Goal: Information Seeking & Learning: Find specific fact

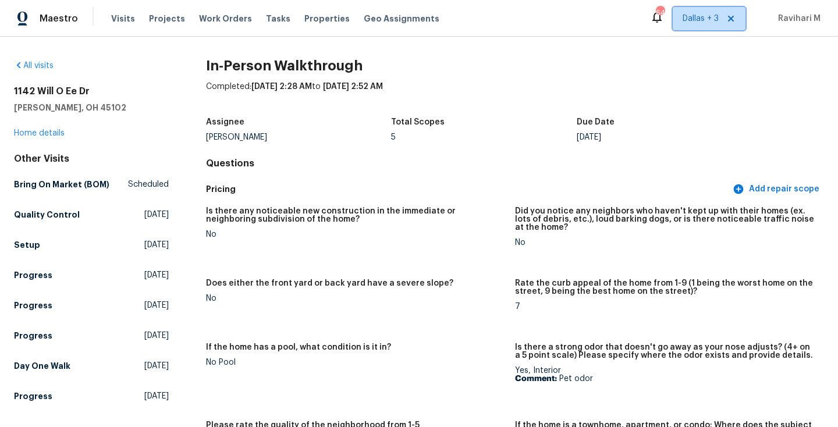
click at [695, 12] on span "Dallas + 3" at bounding box center [709, 18] width 73 height 23
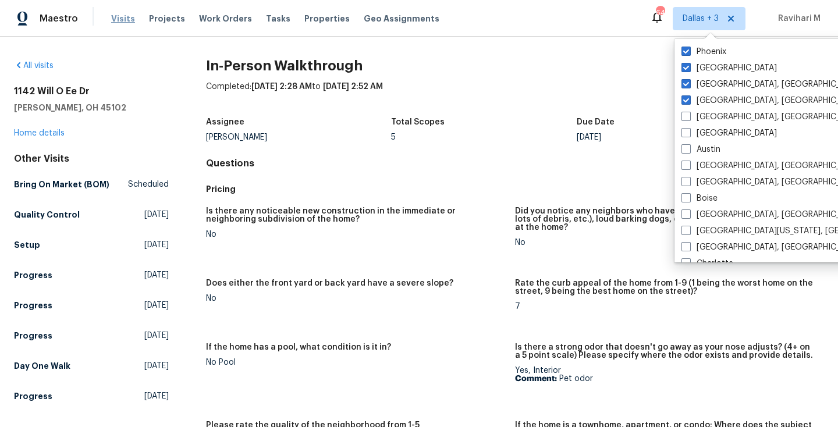
click at [124, 22] on span "Visits" at bounding box center [123, 19] width 24 height 12
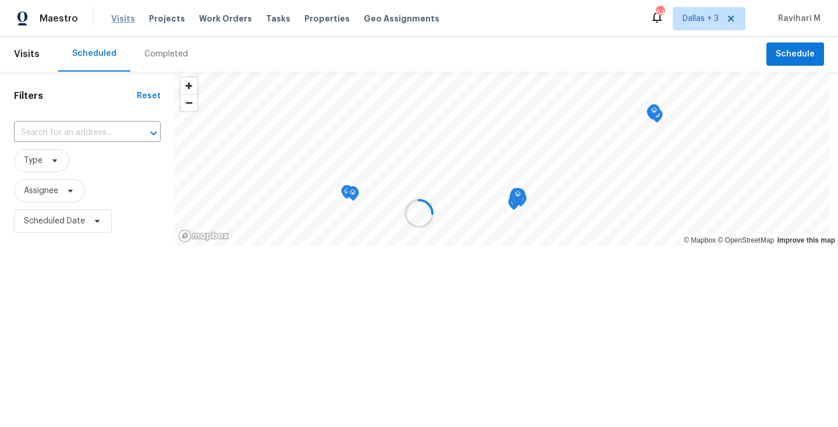
click at [124, 22] on div at bounding box center [419, 213] width 838 height 427
click at [165, 49] on div at bounding box center [419, 213] width 838 height 427
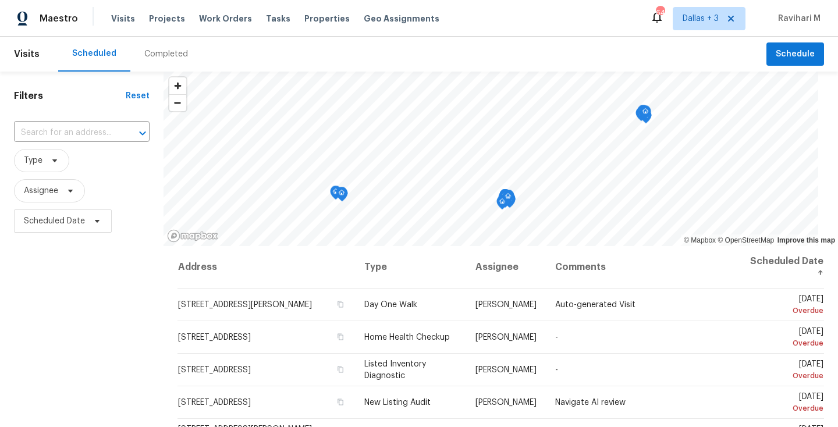
click at [165, 49] on div "Completed" at bounding box center [166, 54] width 44 height 12
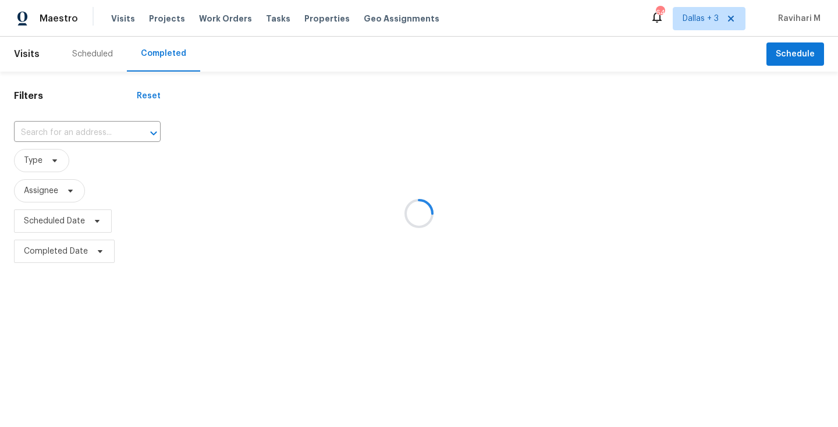
click at [48, 129] on div at bounding box center [419, 213] width 838 height 427
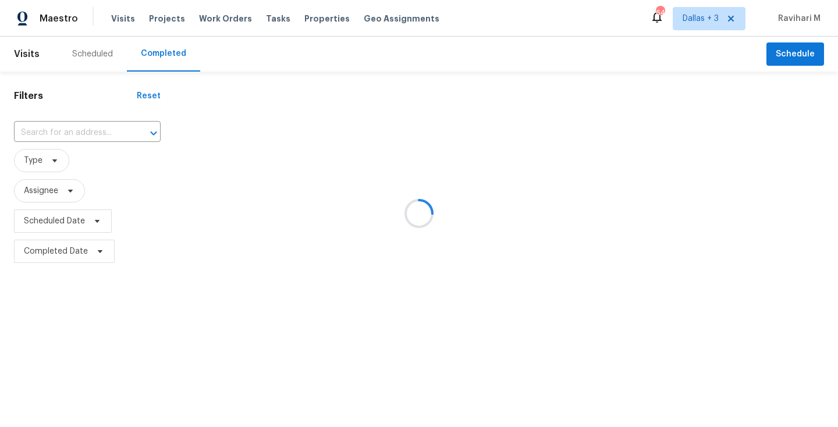
click at [48, 129] on div at bounding box center [419, 213] width 838 height 427
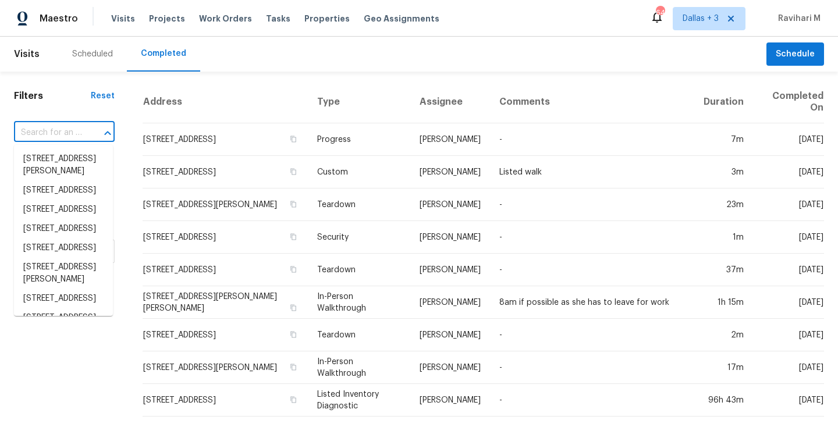
click at [48, 129] on input "text" at bounding box center [48, 133] width 68 height 18
paste input "[STREET_ADDRESS]"
type input "[STREET_ADDRESS]"
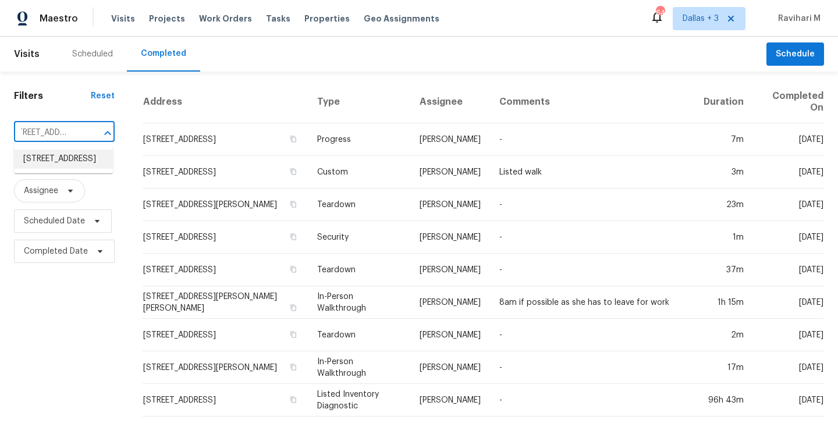
click at [51, 161] on li "[STREET_ADDRESS]" at bounding box center [63, 159] width 99 height 19
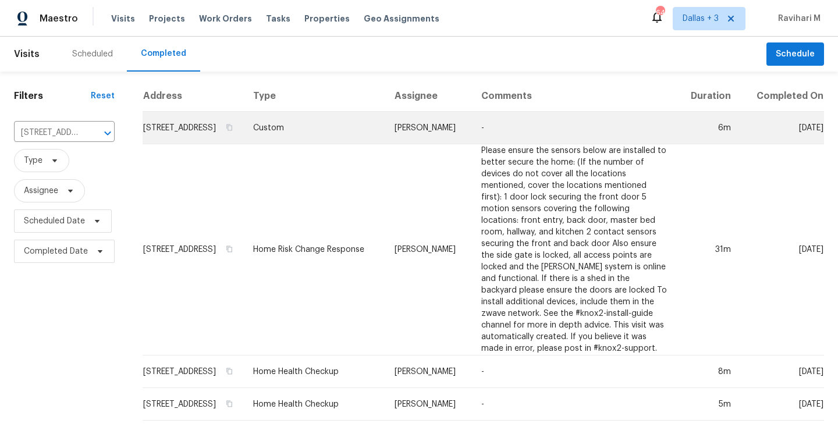
click at [378, 128] on td "Custom" at bounding box center [314, 128] width 141 height 33
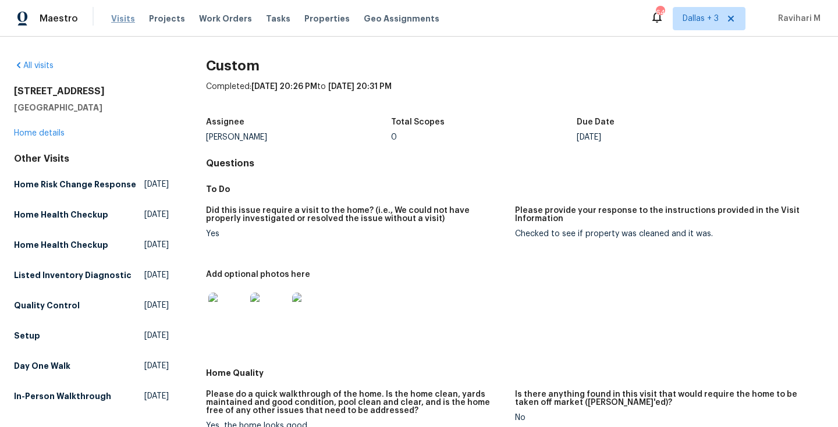
click at [126, 22] on span "Visits" at bounding box center [123, 19] width 24 height 12
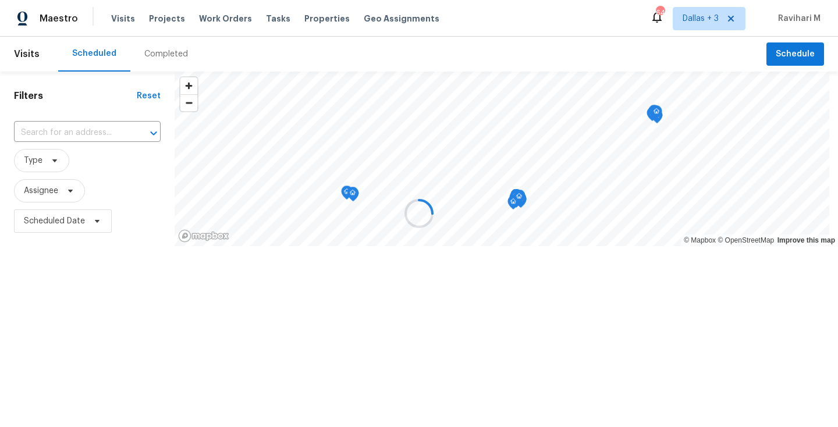
click at [178, 63] on div at bounding box center [419, 213] width 838 height 427
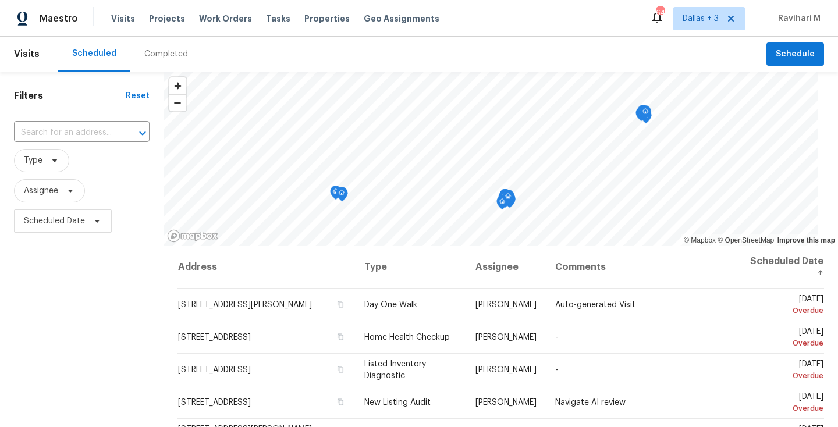
click at [178, 63] on div "Completed" at bounding box center [166, 54] width 72 height 35
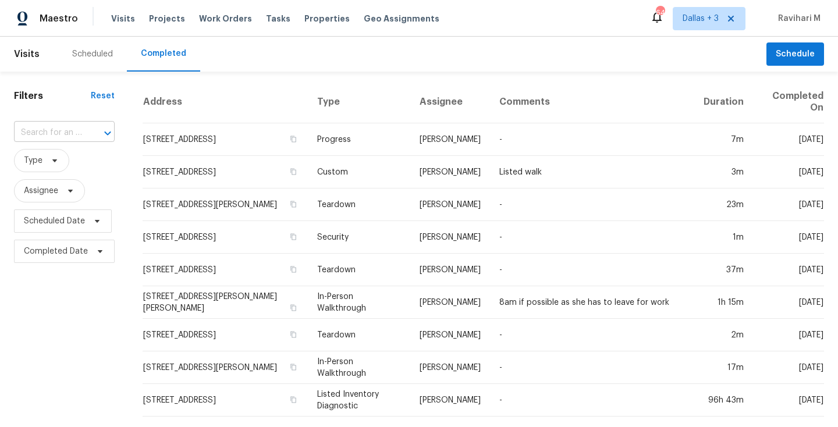
click at [101, 129] on icon "Open" at bounding box center [108, 133] width 14 height 14
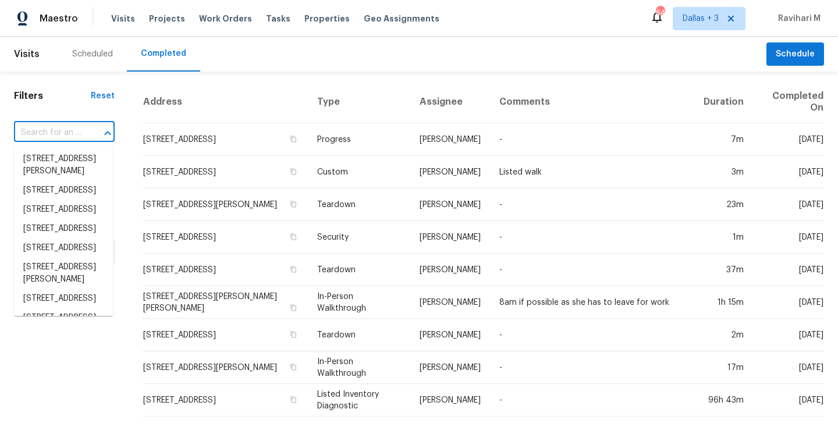
click at [84, 130] on div at bounding box center [99, 133] width 30 height 16
paste input "[STREET_ADDRESS]"
type input "[STREET_ADDRESS]"
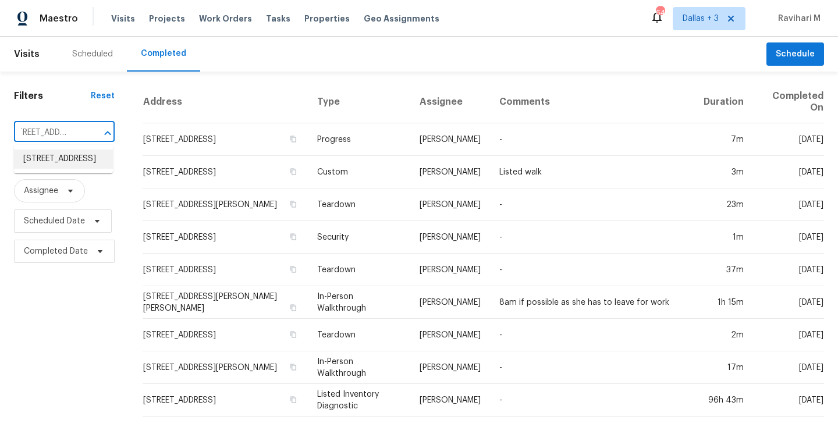
click at [70, 153] on li "[STREET_ADDRESS]" at bounding box center [63, 159] width 99 height 19
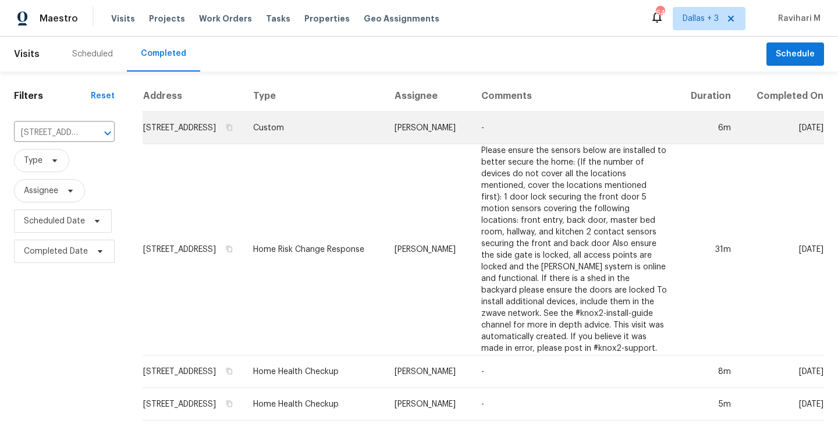
click at [334, 131] on td "Custom" at bounding box center [314, 128] width 141 height 33
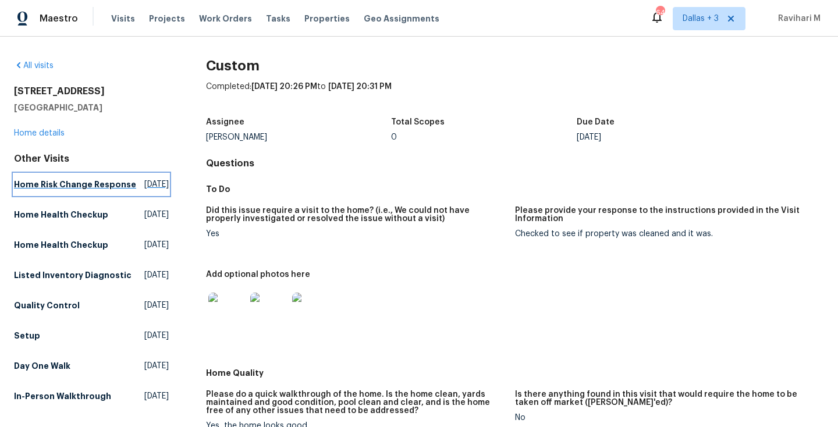
click at [144, 184] on span "[DATE]" at bounding box center [156, 185] width 24 height 12
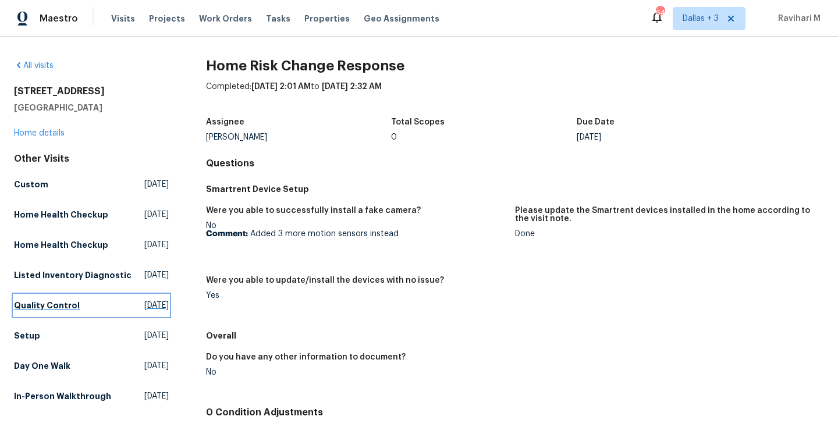
click at [113, 316] on link "Quality Control [DATE]" at bounding box center [91, 305] width 155 height 21
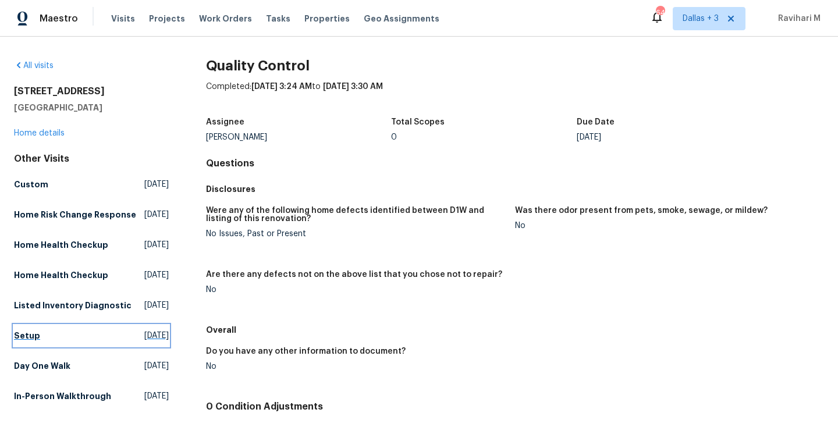
click at [125, 346] on link "Setup [DATE]" at bounding box center [91, 335] width 155 height 21
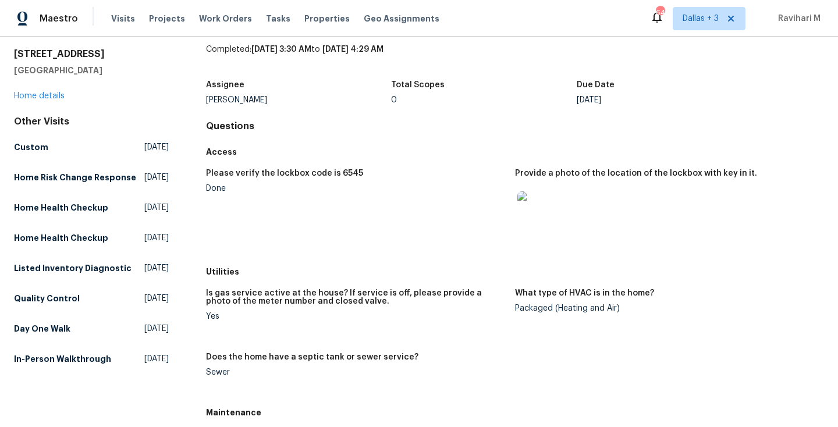
scroll to position [49, 0]
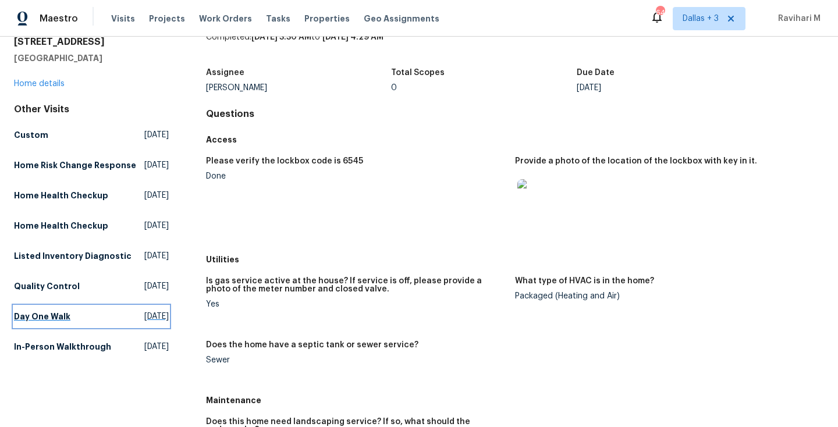
click at [144, 323] on span "[DATE]" at bounding box center [156, 317] width 24 height 12
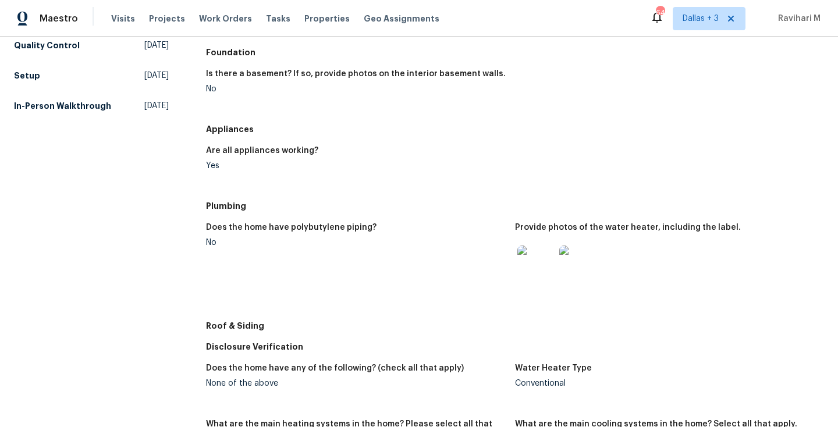
scroll to position [487, 0]
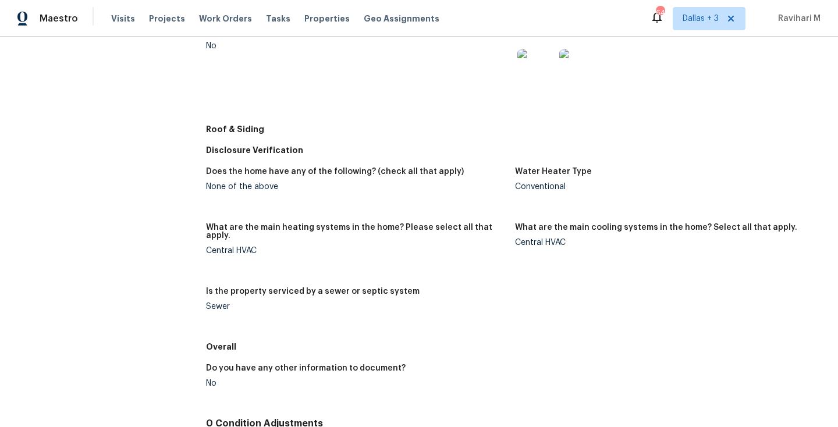
click at [409, 140] on div "Disclosure Verification" at bounding box center [515, 150] width 618 height 21
click at [618, 29] on div "Maestro Visits Projects Work Orders Tasks Properties Geo Assignments 64 [GEOGRA…" at bounding box center [419, 18] width 838 height 37
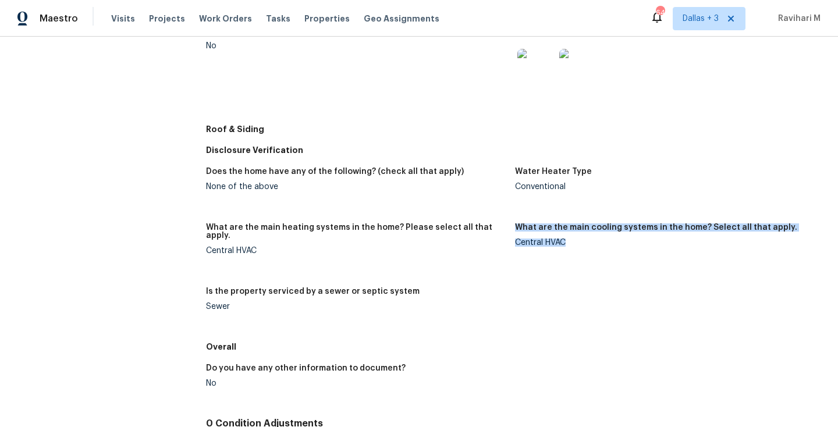
drag, startPoint x: 509, startPoint y: 242, endPoint x: 608, endPoint y: 242, distance: 99.5
click at [608, 242] on div "Does the home have any of the following? (check all that apply) None of the abo…" at bounding box center [515, 249] width 618 height 176
click at [608, 242] on div "Central HVAC" at bounding box center [665, 243] width 300 height 8
drag, startPoint x: 511, startPoint y: 245, endPoint x: 599, endPoint y: 245, distance: 88.5
click at [599, 245] on div "Central HVAC" at bounding box center [665, 243] width 300 height 8
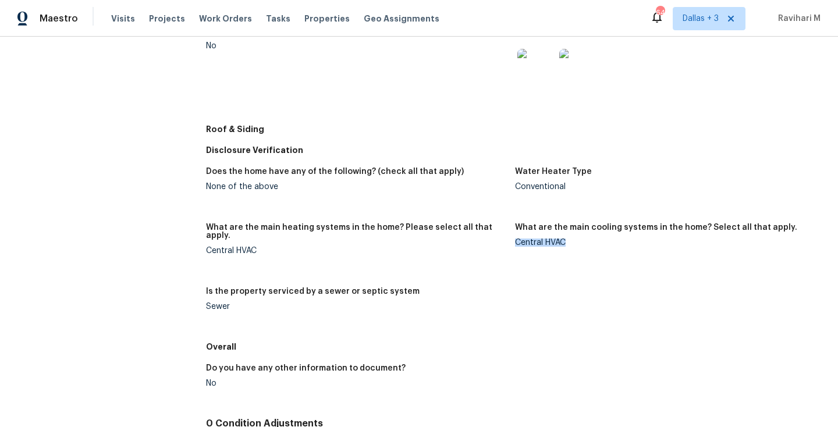
click at [599, 245] on div "Central HVAC" at bounding box center [665, 243] width 300 height 8
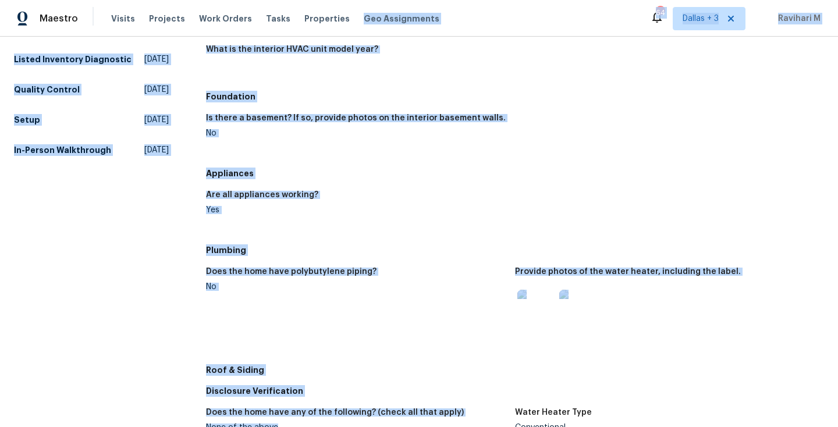
scroll to position [122, 0]
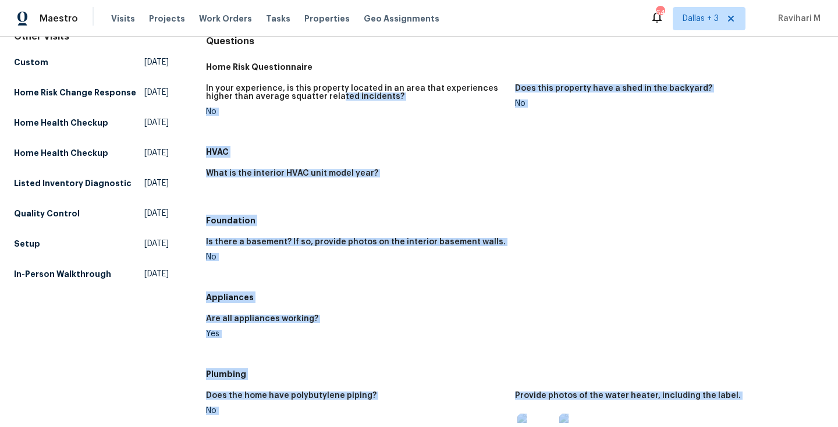
drag, startPoint x: 433, startPoint y: 186, endPoint x: 396, endPoint y: 146, distance: 54.4
click at [376, 125] on div "Home Risk Questionnaire In your experience, is this property located in an area…" at bounding box center [515, 417] width 618 height 722
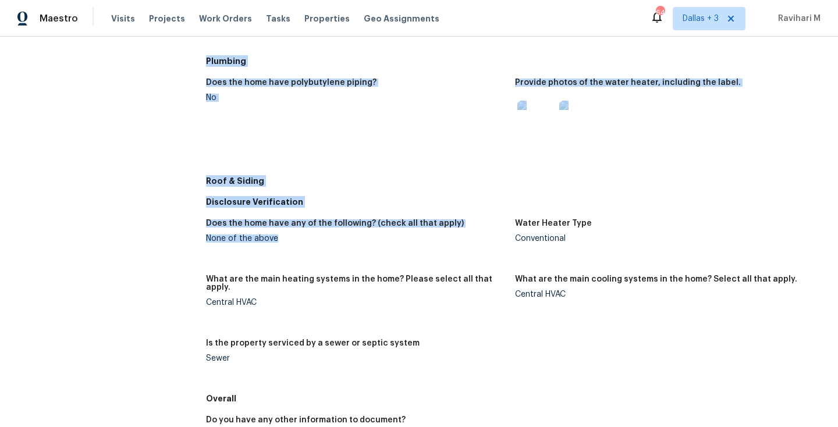
scroll to position [602, 0]
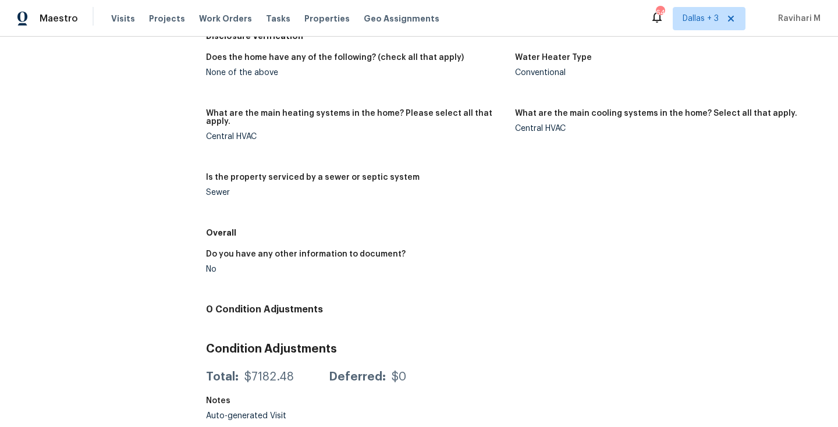
click at [531, 134] on figure "What are the main cooling systems in the home? Select all that apply. Central H…" at bounding box center [669, 134] width 309 height 50
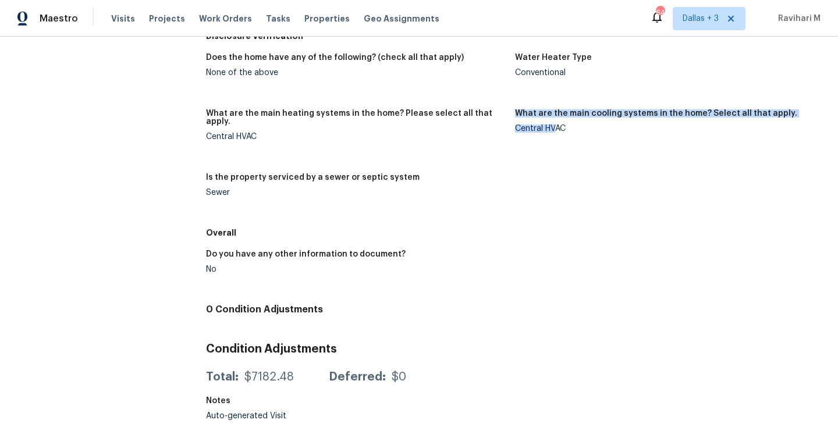
drag, startPoint x: 508, startPoint y: 132, endPoint x: 552, endPoint y: 132, distance: 44.2
click at [552, 132] on div "Does the home have any of the following? (check all that apply) None of the abo…" at bounding box center [515, 135] width 618 height 176
click at [552, 132] on div "Central HVAC" at bounding box center [665, 129] width 300 height 8
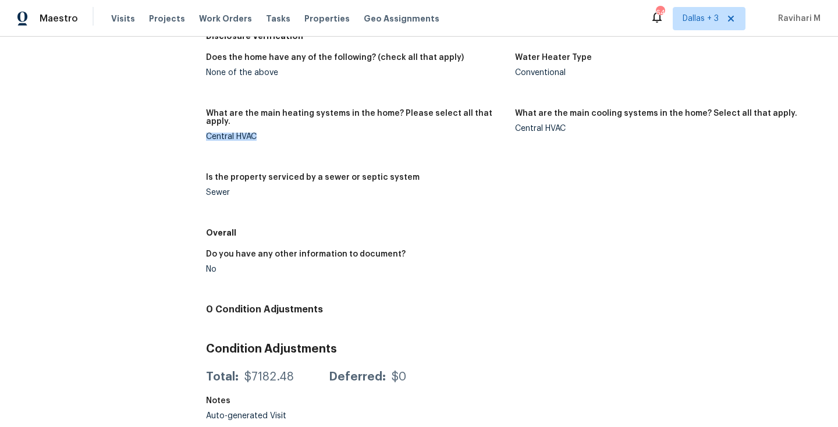
drag, startPoint x: 206, startPoint y: 127, endPoint x: 279, endPoint y: 129, distance: 72.8
click at [279, 133] on div "Central HVAC" at bounding box center [356, 137] width 300 height 8
click at [220, 133] on figure "What are the main heating systems in the home? Please select all that apply. Ce…" at bounding box center [360, 134] width 309 height 50
click at [223, 133] on div "Central HVAC" at bounding box center [356, 137] width 300 height 8
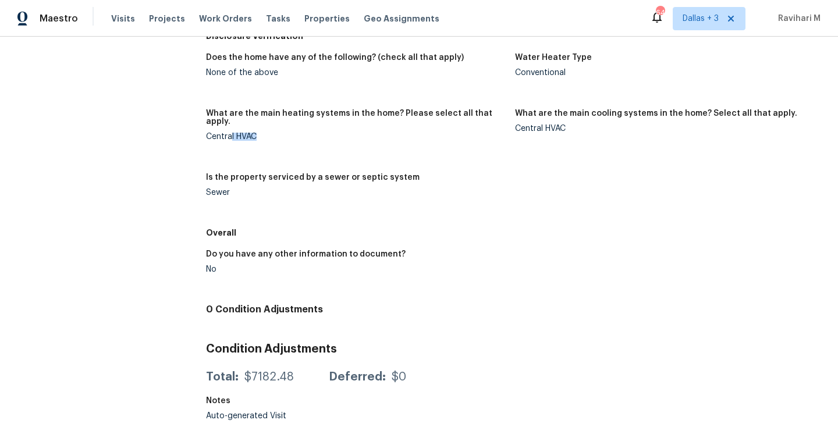
drag, startPoint x: 230, startPoint y: 129, endPoint x: 254, endPoint y: 129, distance: 24.5
click at [254, 133] on div "Central HVAC" at bounding box center [356, 137] width 300 height 8
click at [540, 125] on div "Central HVAC" at bounding box center [665, 129] width 300 height 8
drag, startPoint x: 214, startPoint y: 127, endPoint x: 292, endPoint y: 127, distance: 78.0
click at [292, 133] on div "Central HVAC" at bounding box center [356, 137] width 300 height 8
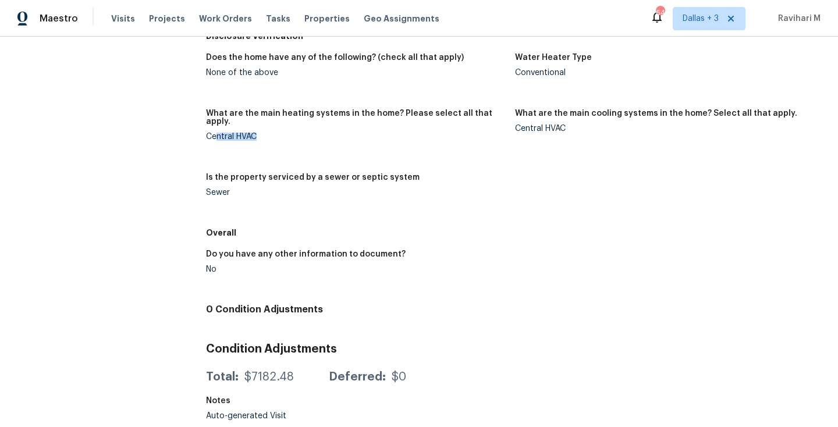
click at [292, 133] on div "Central HVAC" at bounding box center [356, 137] width 300 height 8
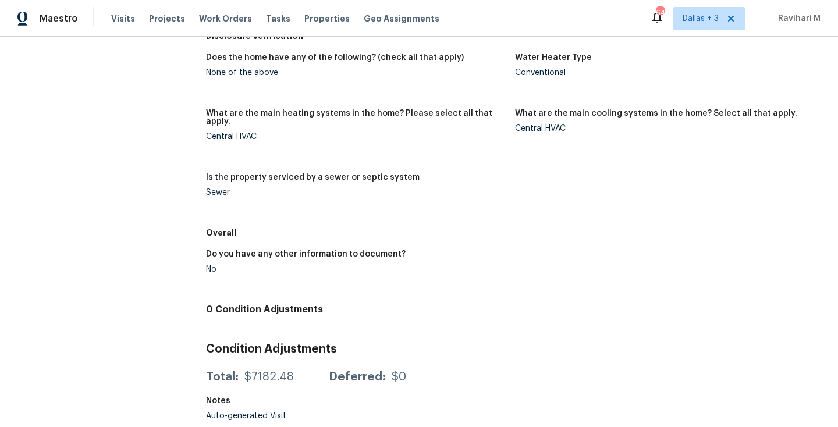
click at [292, 133] on div "Central HVAC" at bounding box center [356, 137] width 300 height 8
click at [605, 132] on div "Central HVAC" at bounding box center [665, 129] width 300 height 8
click at [551, 128] on div "Central HVAC" at bounding box center [665, 129] width 300 height 8
drag, startPoint x: 210, startPoint y: 130, endPoint x: 269, endPoint y: 130, distance: 59.4
click at [269, 133] on div "Central HVAC" at bounding box center [356, 137] width 300 height 8
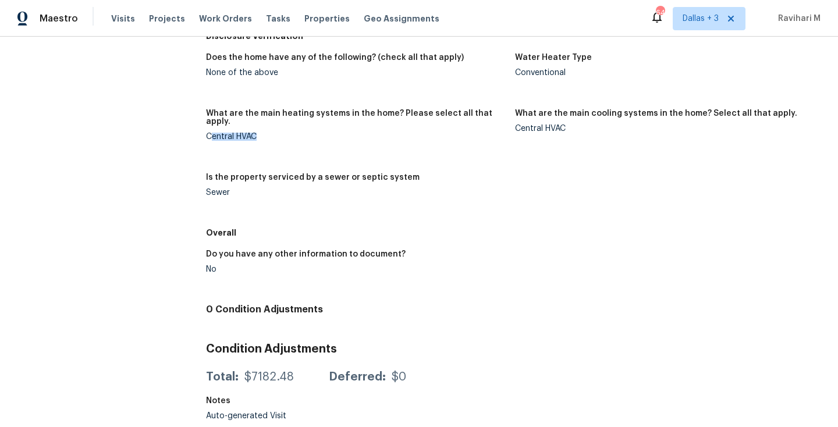
click at [269, 133] on div "Central HVAC" at bounding box center [356, 137] width 300 height 8
drag, startPoint x: 195, startPoint y: 129, endPoint x: 258, endPoint y: 129, distance: 62.9
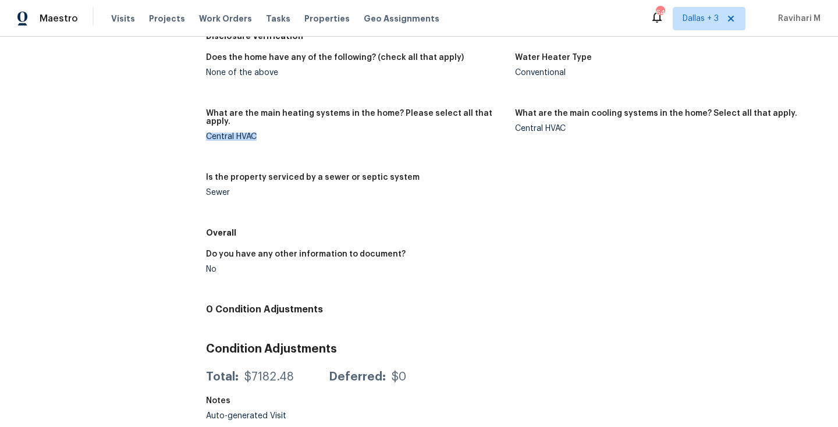
copy div "Central HVAC"
